Goal: Task Accomplishment & Management: Use online tool/utility

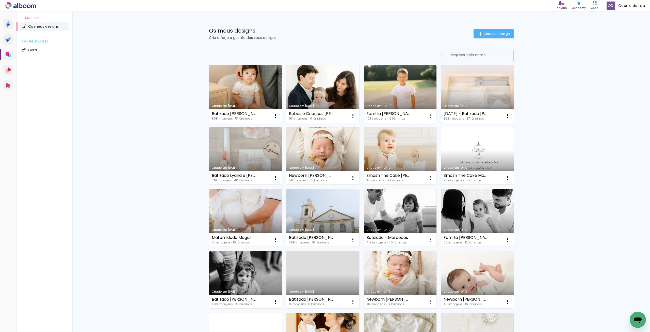
click at [461, 114] on div "[DATE] - Batizado [PERSON_NAME]" at bounding box center [466, 114] width 44 height 4
click at [506, 115] on iron-icon at bounding box center [508, 116] width 6 height 6
click at [481, 103] on link "Criado em [DATE]" at bounding box center [477, 93] width 73 height 57
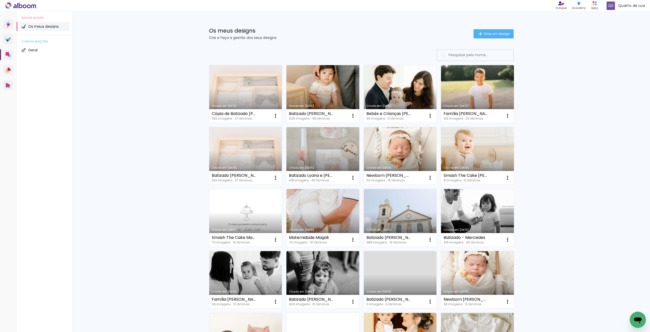
click at [264, 99] on link "Criado em [DATE]" at bounding box center [245, 93] width 73 height 57
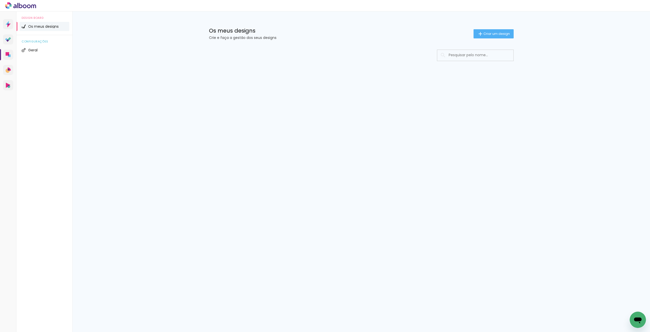
click at [469, 56] on input at bounding box center [482, 55] width 72 height 10
type input "mariana sá"
type paper-input "mariana sá"
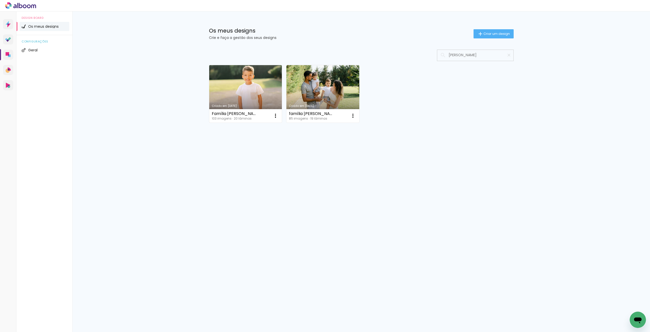
click at [251, 88] on link "Criado em [DATE]" at bounding box center [245, 93] width 73 height 57
